Goal: Find contact information: Find contact information

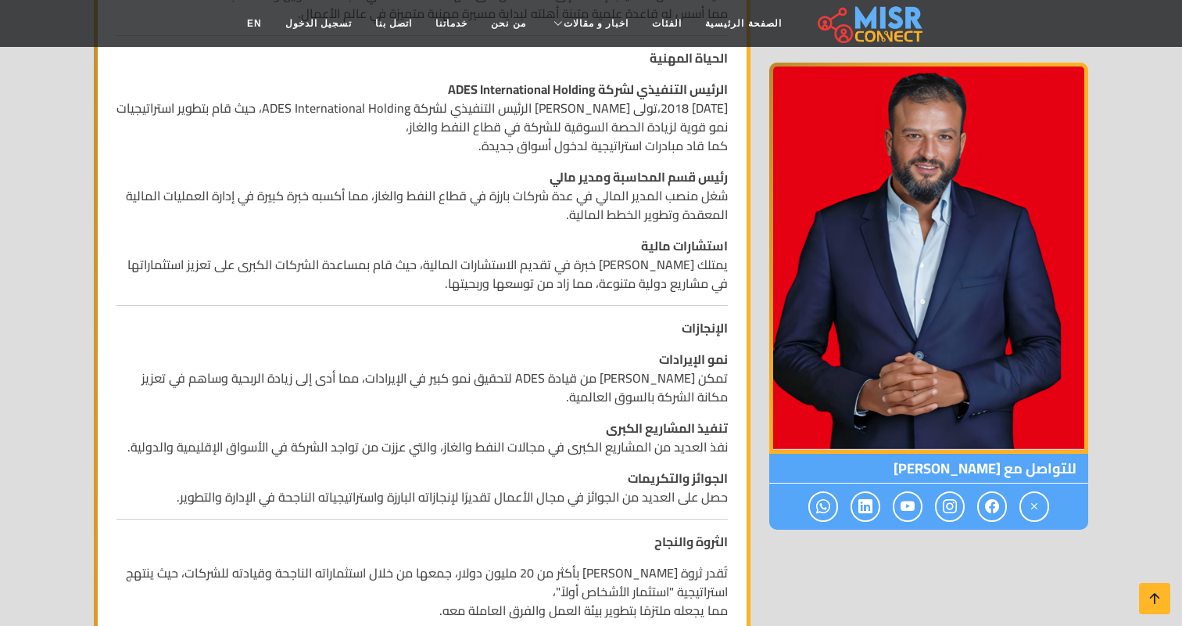
scroll to position [642, 0]
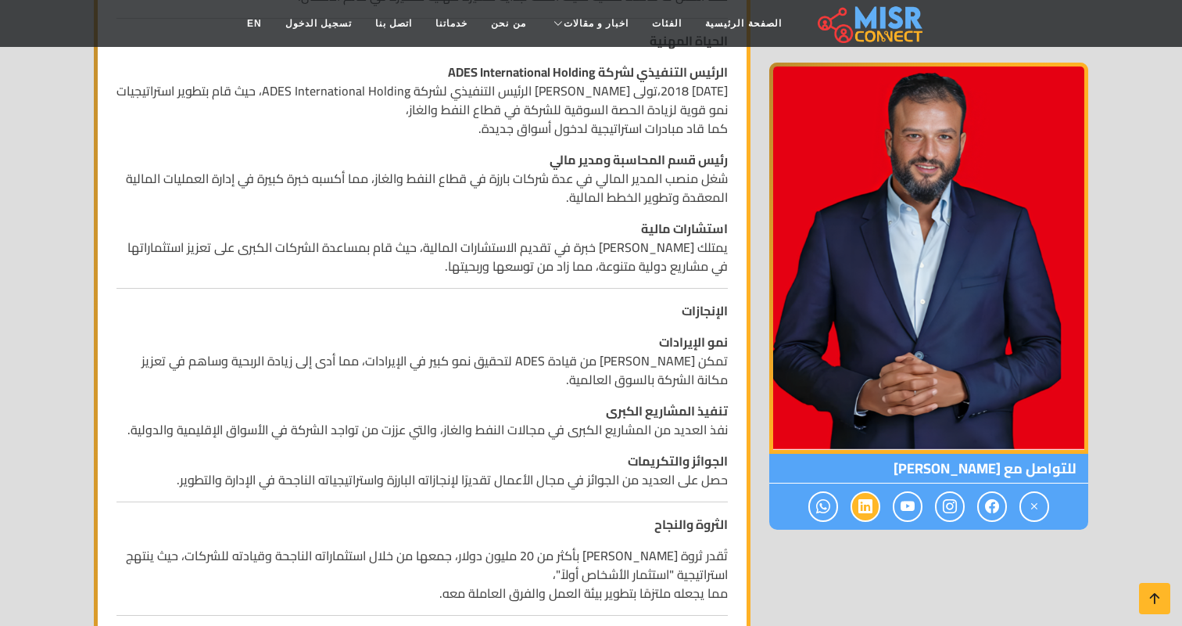
click at [867, 504] on icon at bounding box center [866, 506] width 14 height 26
click at [924, 468] on span "للتواصل مع أيمن ممدوح" at bounding box center [928, 469] width 319 height 30
drag, startPoint x: 924, startPoint y: 468, endPoint x: 966, endPoint y: 467, distance: 41.5
click at [967, 467] on span "للتواصل مع أيمن ممدوح" at bounding box center [928, 469] width 319 height 30
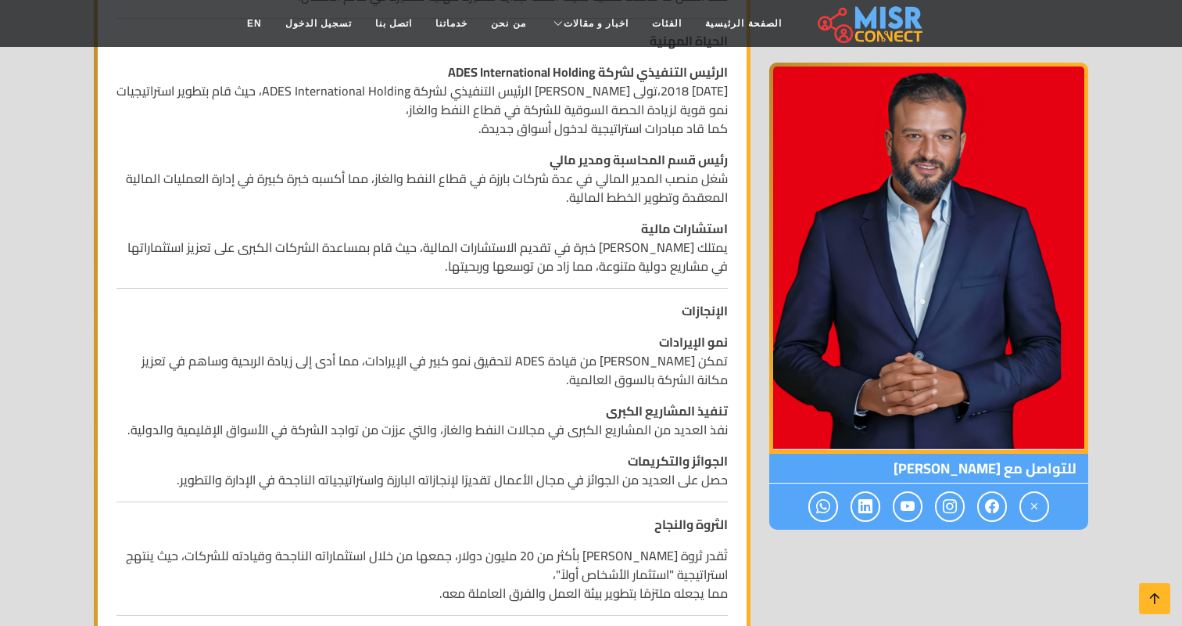
click at [601, 472] on p "الجوائز والتكريمات حصل على العديد من الجوائز في مجال الأعمال تقديرًا لإنجازاته …" at bounding box center [423, 470] width 612 height 38
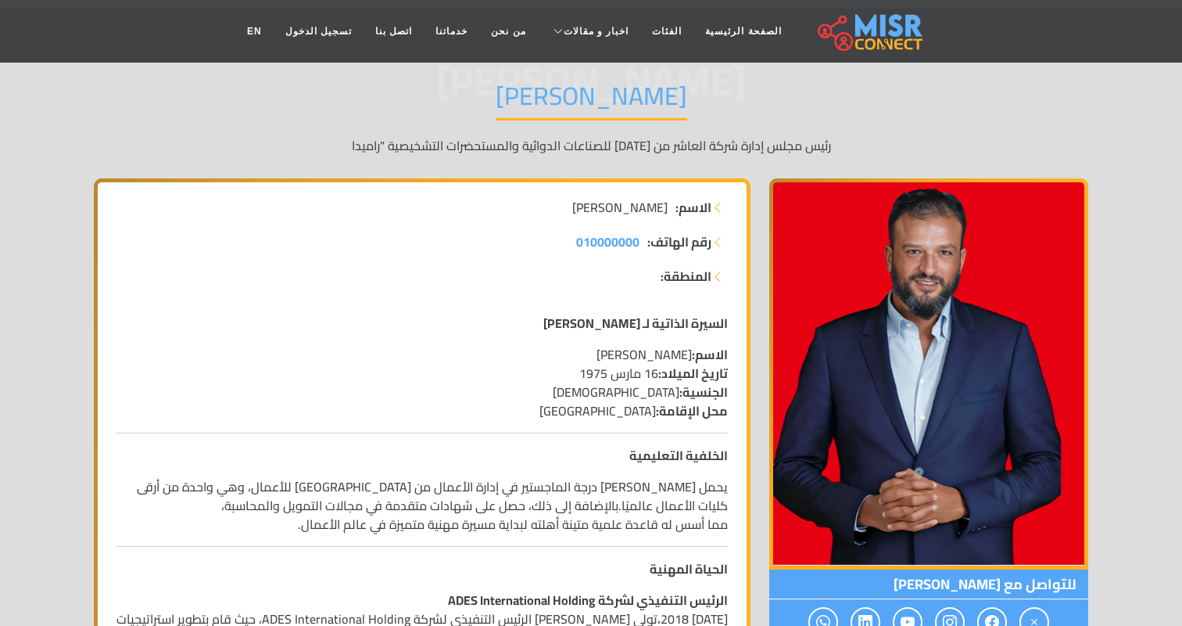
scroll to position [0, 0]
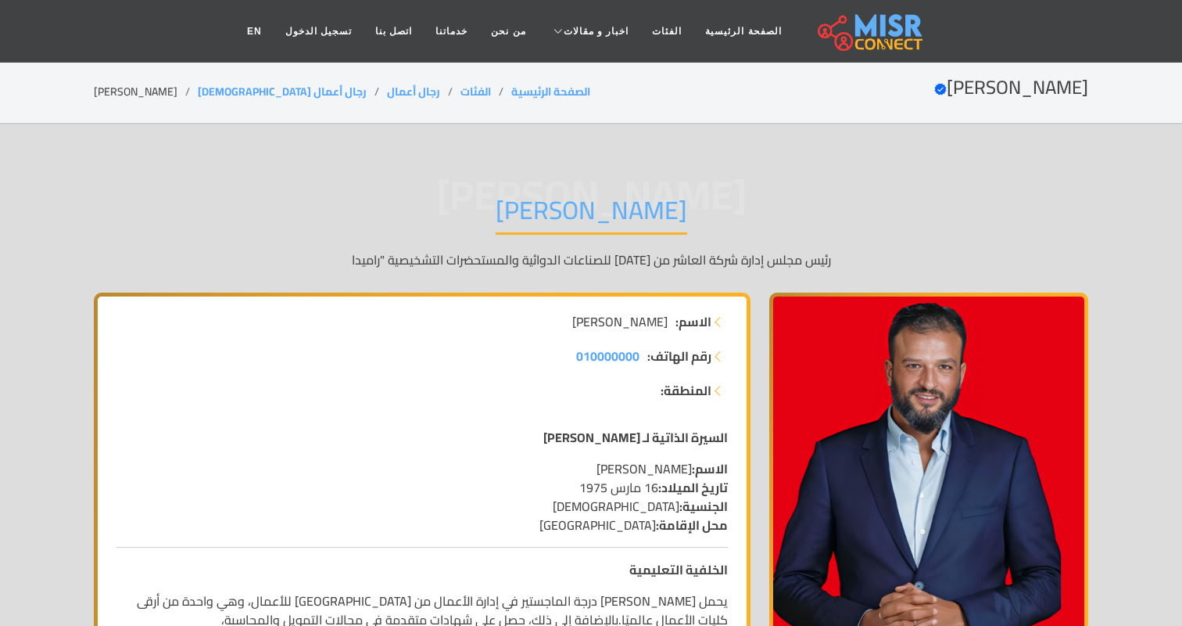
click at [1006, 85] on h2 "أيمن ممدوح Verified account" at bounding box center [1011, 88] width 154 height 23
click at [884, 31] on img at bounding box center [870, 31] width 105 height 39
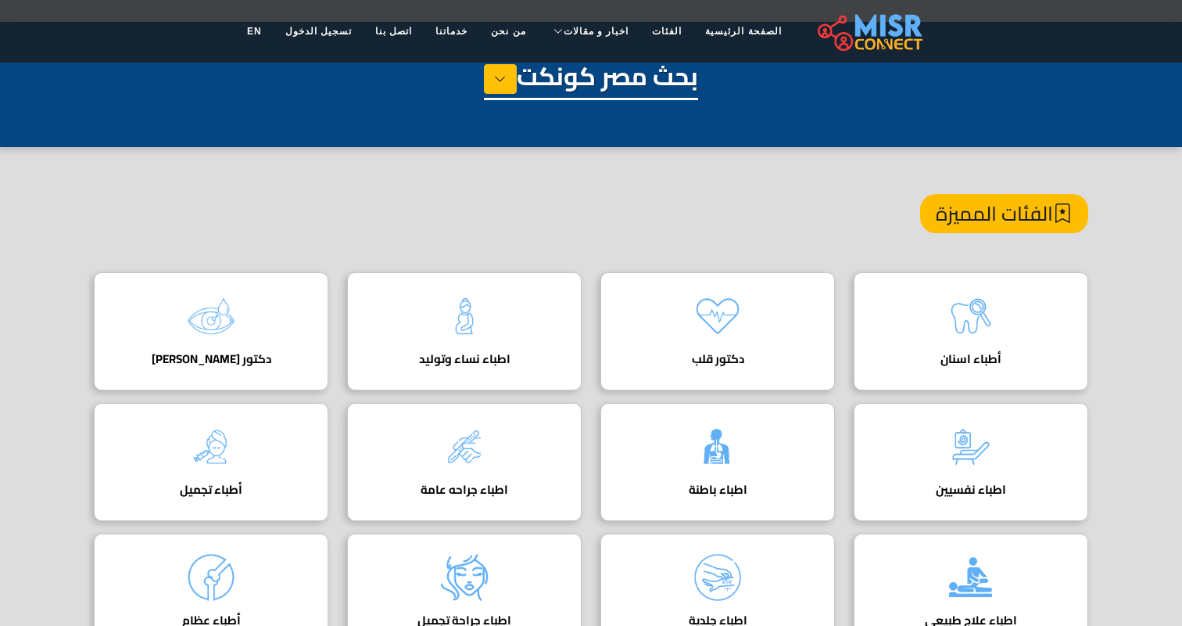
scroll to position [50, 0]
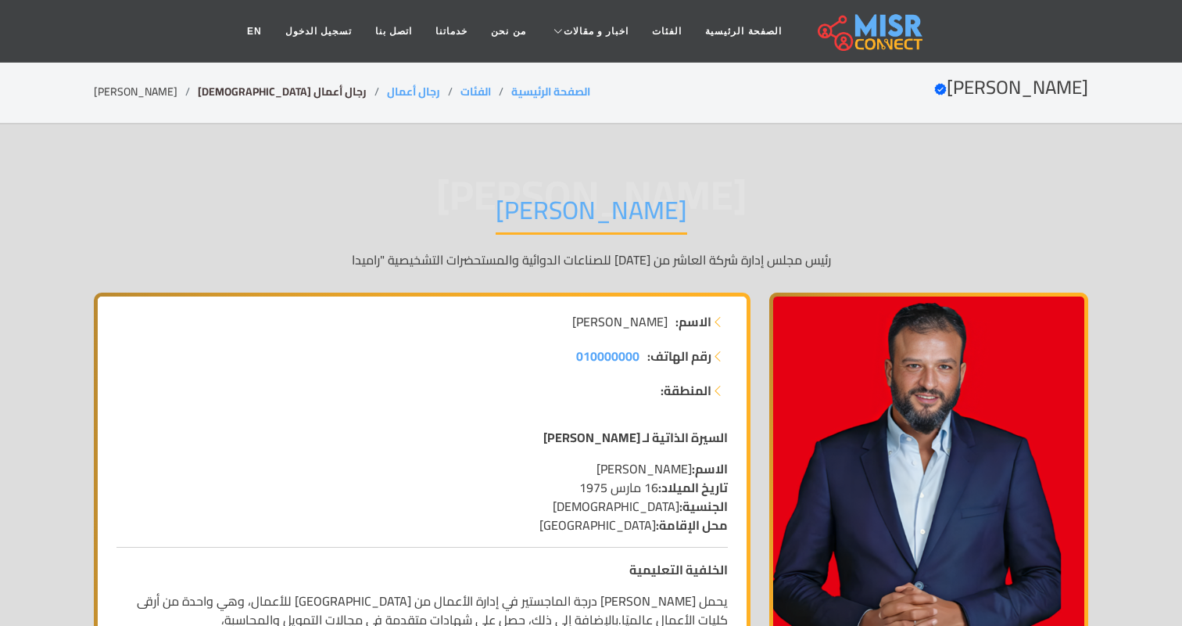
click at [230, 97] on link "رجال أعمال [DEMOGRAPHIC_DATA]" at bounding box center [282, 91] width 169 height 20
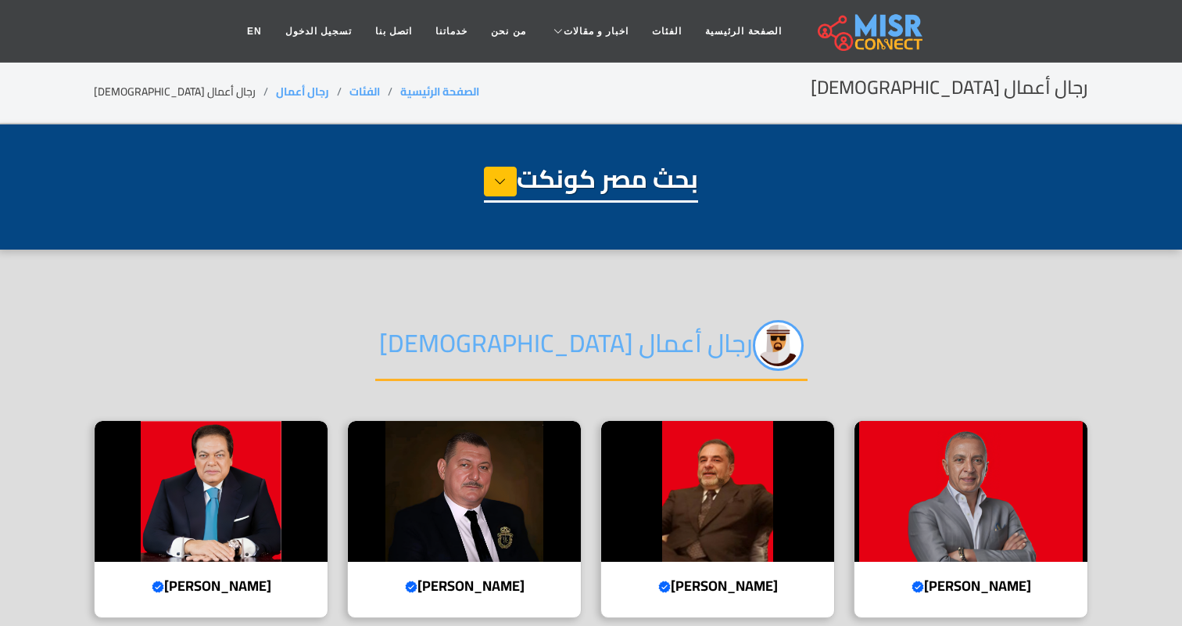
select select "**********"
